Goal: Task Accomplishment & Management: Complete application form

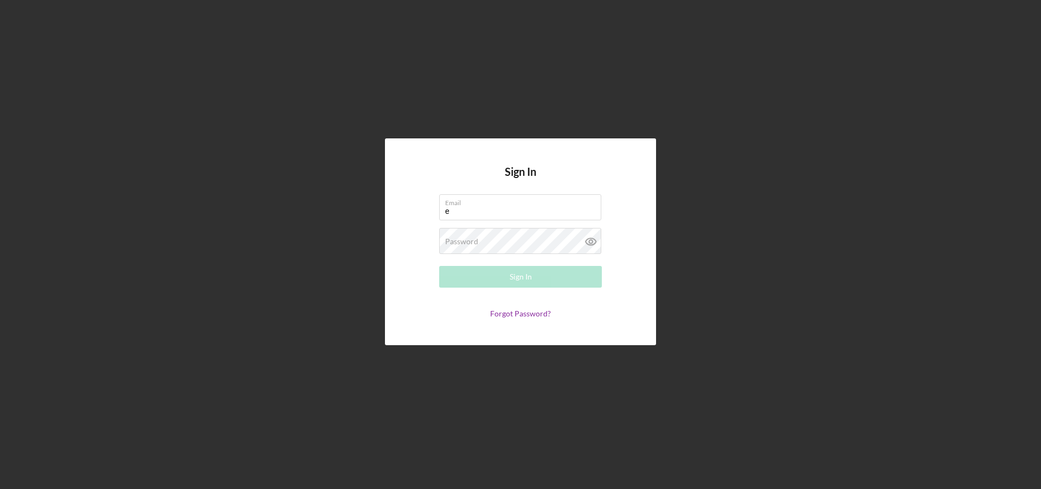
type input "[PERSON_NAME][EMAIL_ADDRESS][PERSON_NAME][DOMAIN_NAME]"
click at [509, 239] on div "Password Required" at bounding box center [520, 241] width 163 height 27
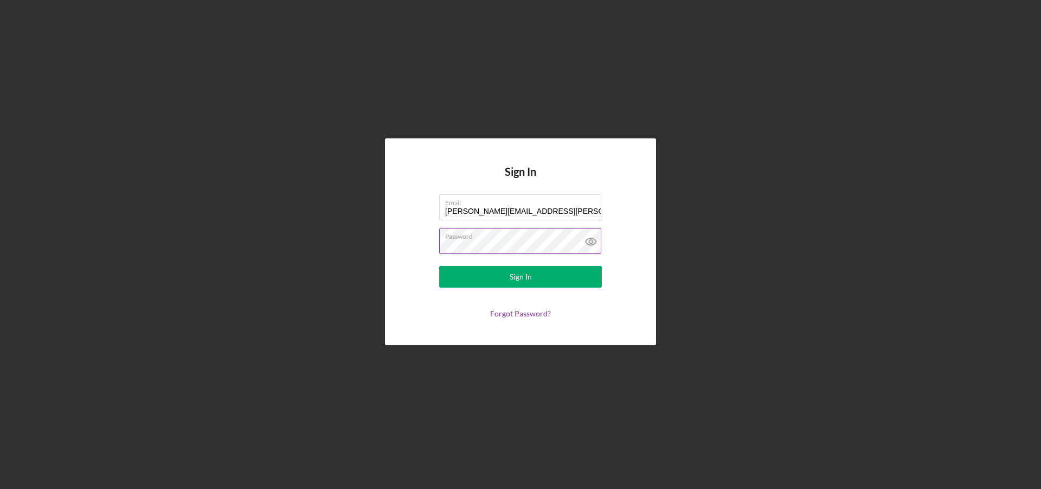
click at [585, 245] on icon at bounding box center [590, 241] width 27 height 27
click at [439, 266] on button "Sign In" at bounding box center [520, 277] width 163 height 22
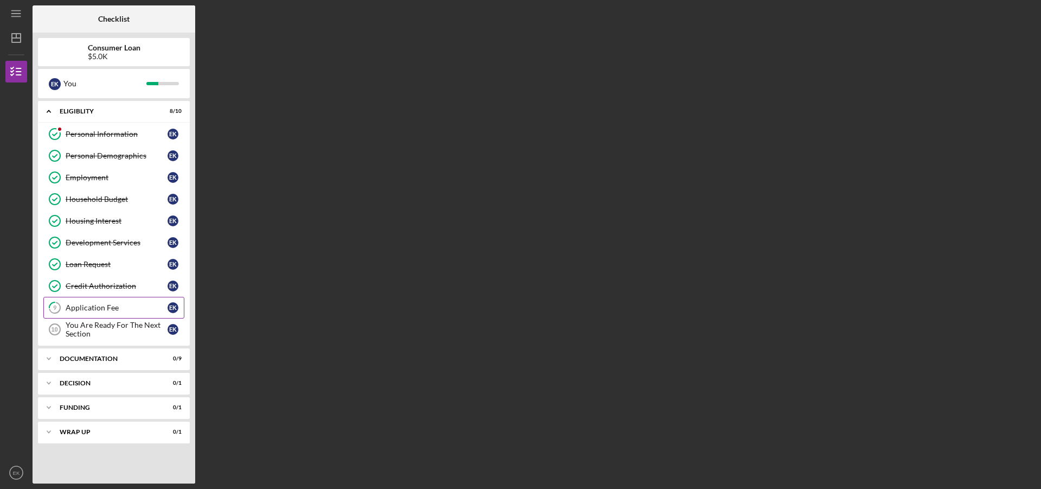
click at [115, 306] on div "Application Fee" at bounding box center [117, 307] width 102 height 9
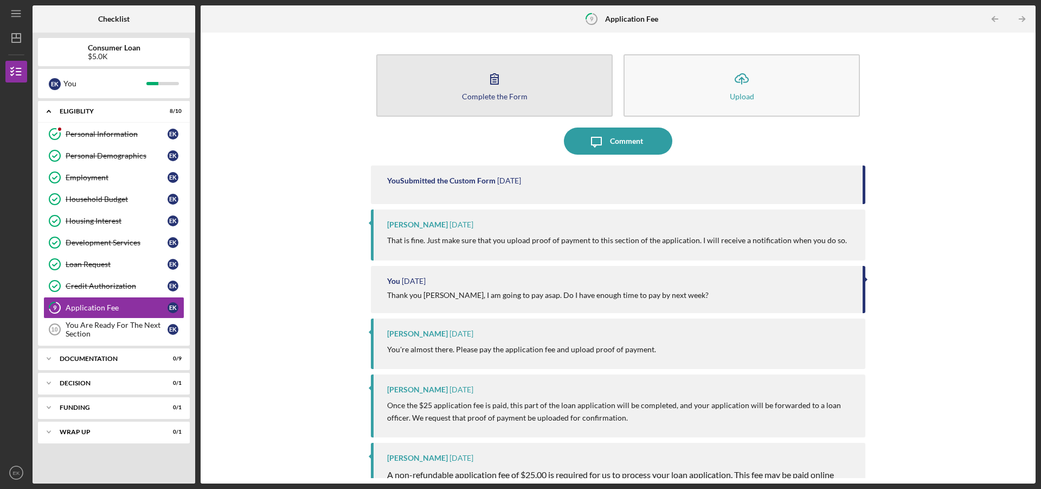
click at [523, 93] on div "Complete the Form" at bounding box center [495, 96] width 66 height 8
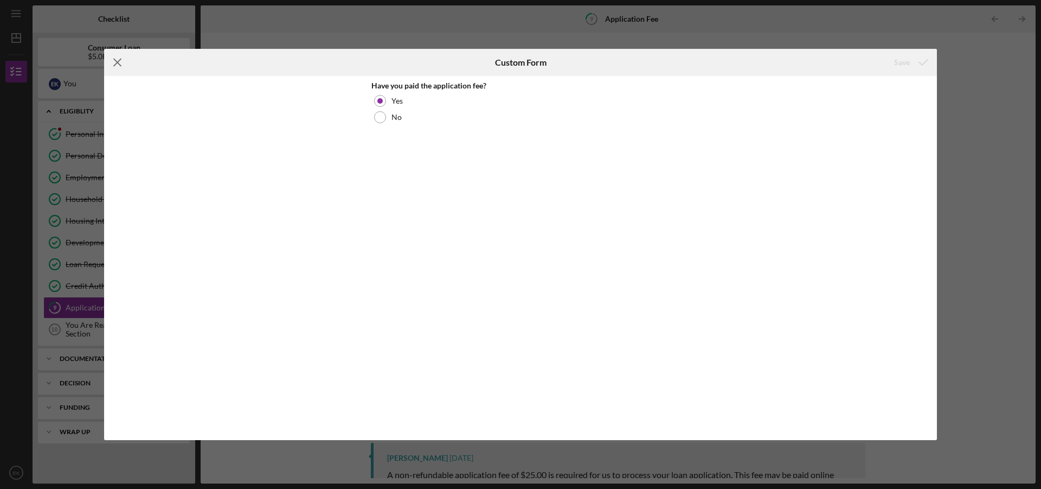
click at [123, 61] on icon "Icon/Menu Close" at bounding box center [117, 62] width 27 height 27
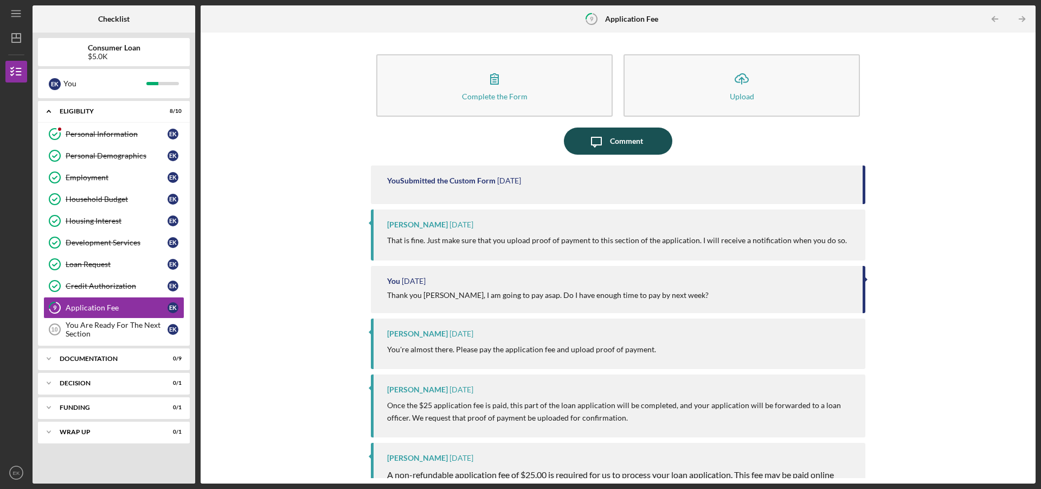
click at [599, 142] on icon "Icon/Message" at bounding box center [596, 140] width 27 height 27
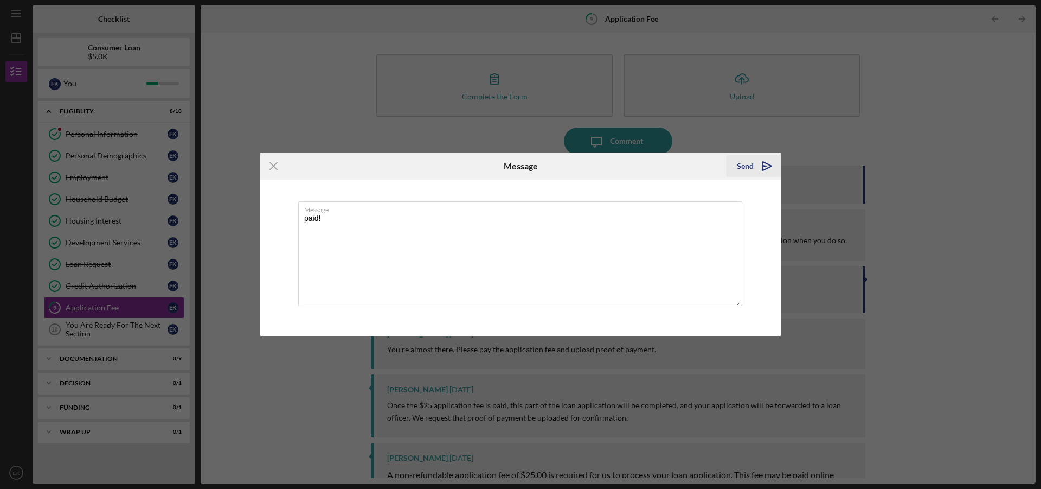
type textarea "paid!"
click at [746, 163] on div "Send" at bounding box center [745, 166] width 17 height 22
